Goal: Navigation & Orientation: Go to known website

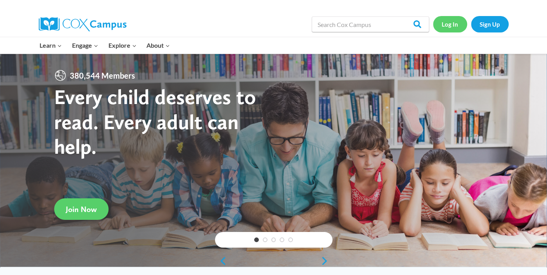
click at [454, 27] on link "Log In" at bounding box center [450, 24] width 34 height 16
click at [447, 27] on link "Log In" at bounding box center [450, 24] width 34 height 16
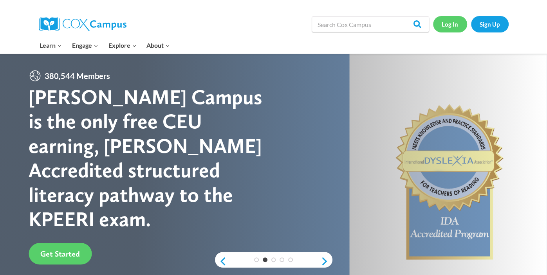
click at [452, 22] on link "Log In" at bounding box center [450, 24] width 34 height 16
